Goal: Participate in discussion

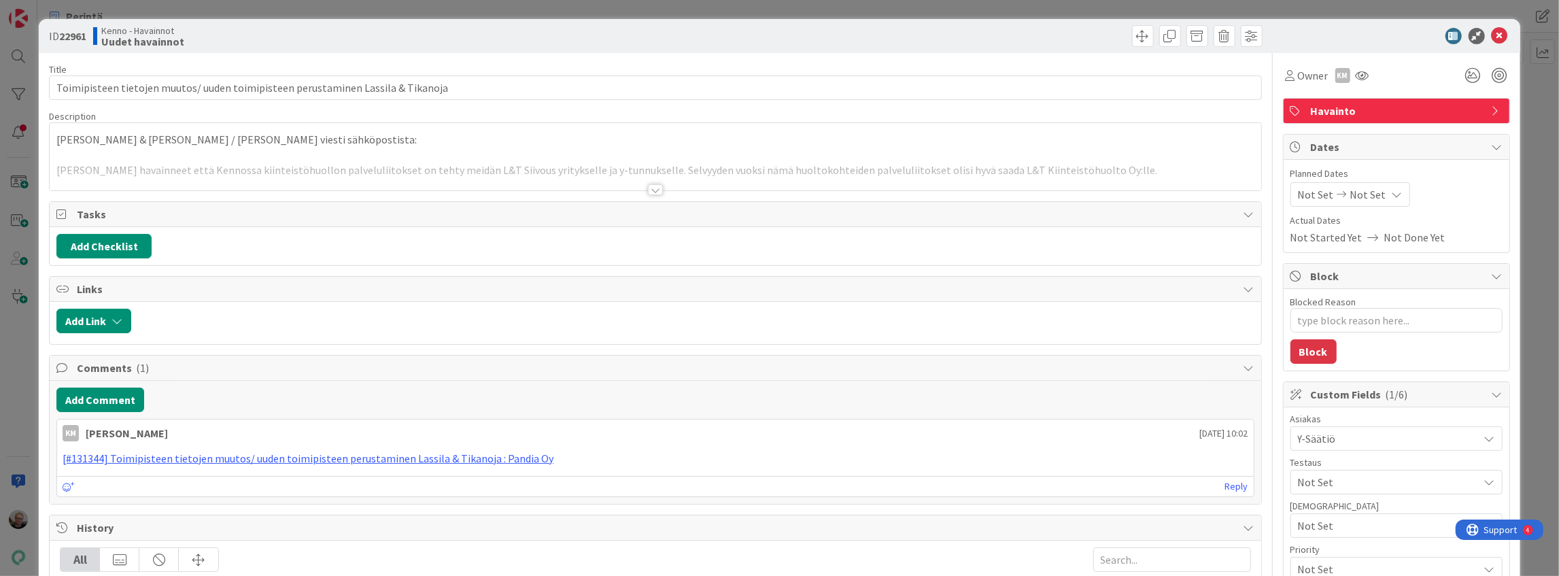
type textarea "x"
click at [540, 179] on div at bounding box center [655, 173] width 1211 height 35
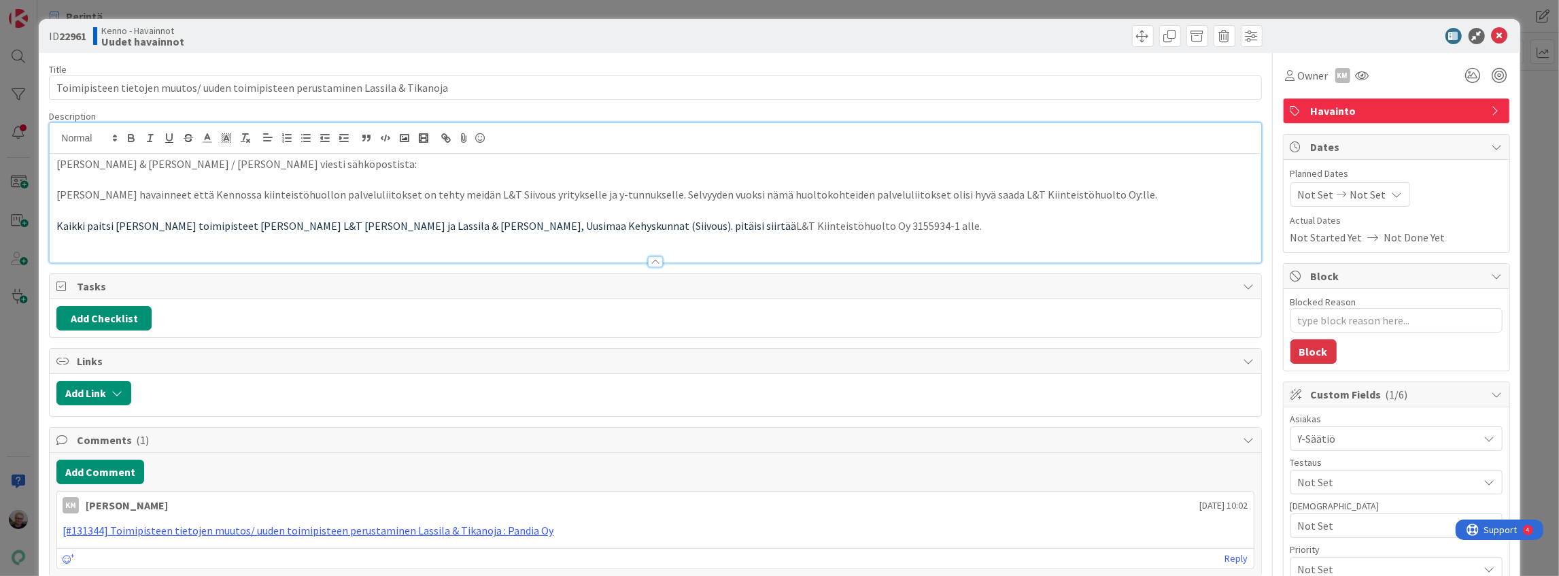
click at [694, 186] on p at bounding box center [654, 180] width 1197 height 16
click at [566, 179] on p at bounding box center [654, 180] width 1197 height 16
click at [1492, 37] on icon at bounding box center [1499, 36] width 16 height 16
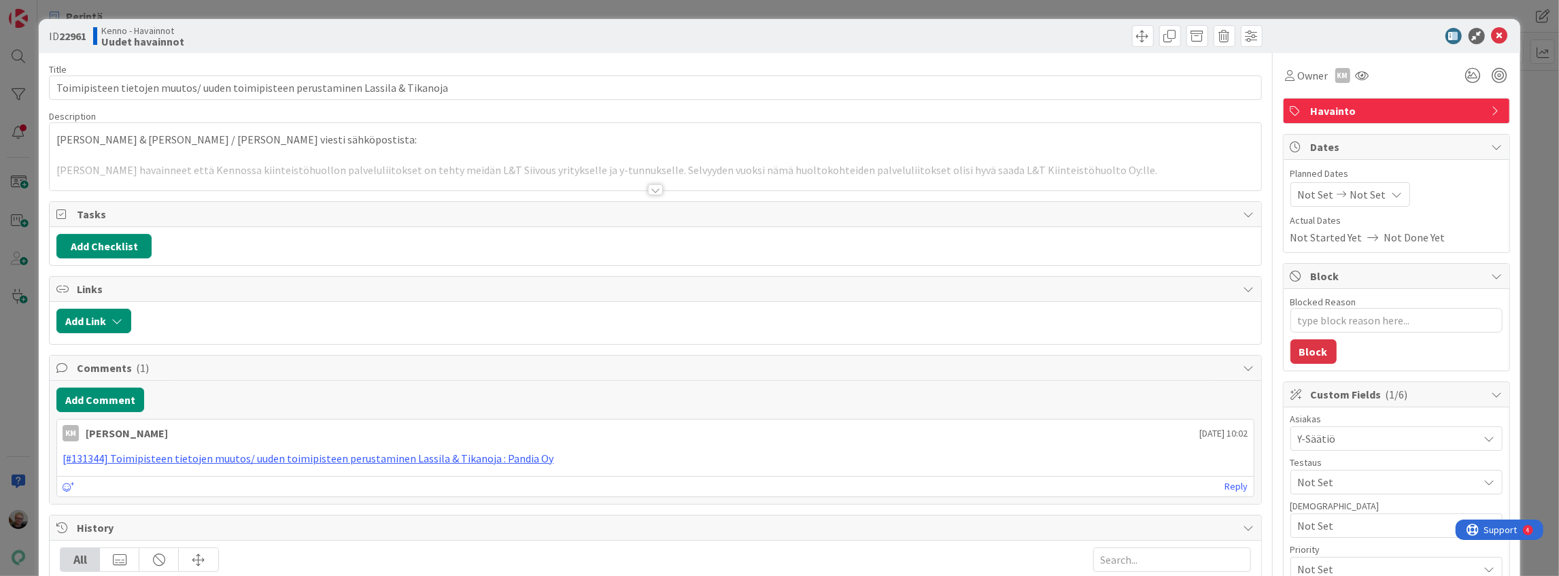
type textarea "x"
